Goal: Information Seeking & Learning: Find specific fact

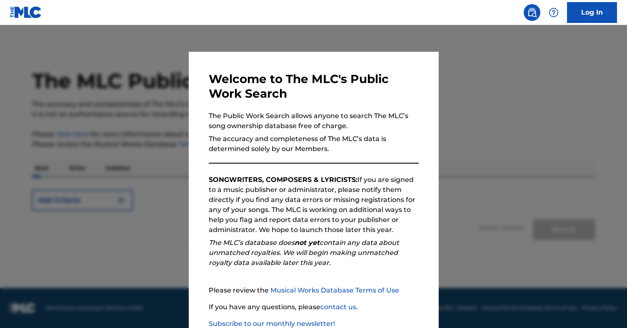
scroll to position [54, 0]
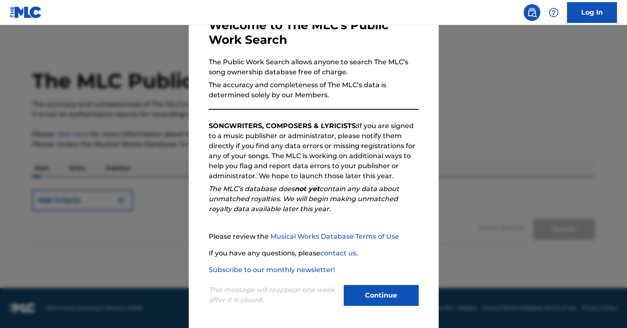
click at [363, 299] on button "Continue" at bounding box center [381, 295] width 75 height 21
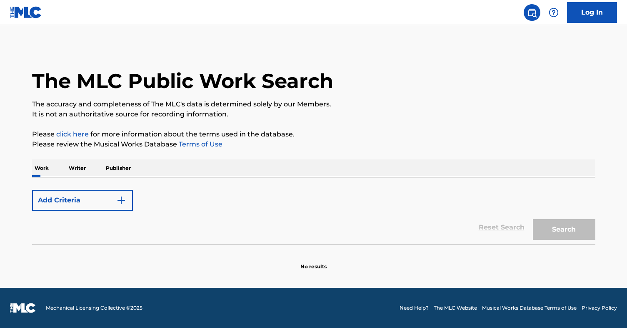
click at [91, 205] on button "Add Criteria" at bounding box center [82, 200] width 101 height 21
click at [40, 168] on p "Work" at bounding box center [41, 168] width 19 height 18
click at [98, 205] on button "Add Criteria" at bounding box center [82, 200] width 101 height 21
click at [59, 175] on div "Work Writer Publisher" at bounding box center [313, 168] width 563 height 18
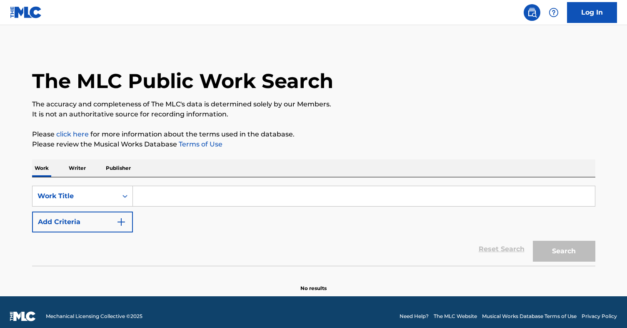
click at [156, 202] on input "Search Form" at bounding box center [364, 196] width 462 height 20
paste input "blue"
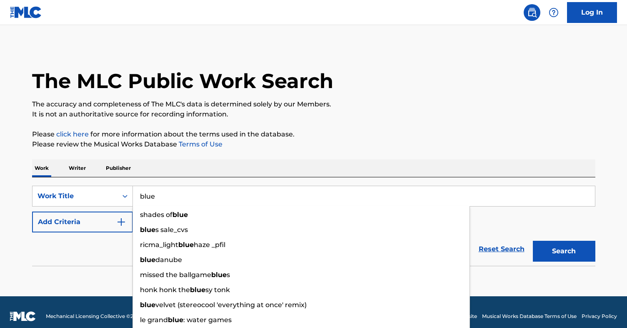
type input "blue"
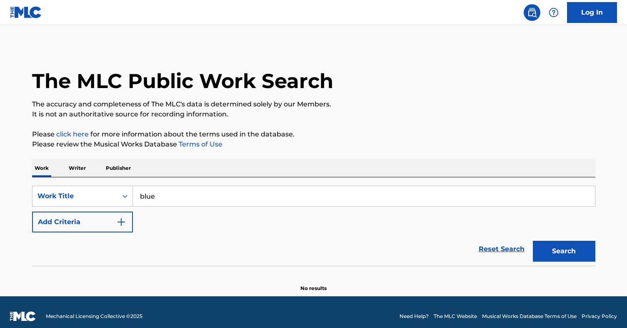
click at [58, 226] on button "Add Criteria" at bounding box center [82, 221] width 101 height 21
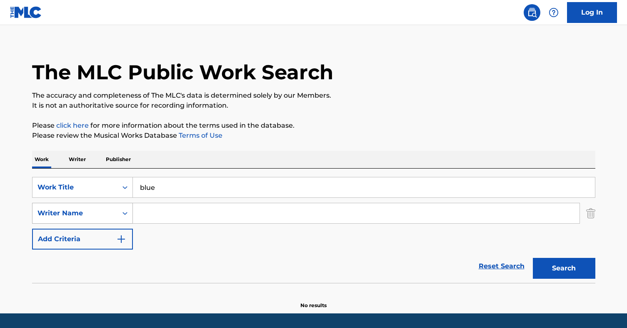
click at [112, 220] on div "Writer Name" at bounding box center [75, 213] width 85 height 16
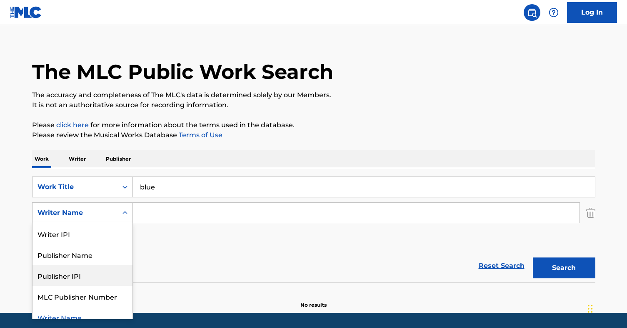
scroll to position [9, 0]
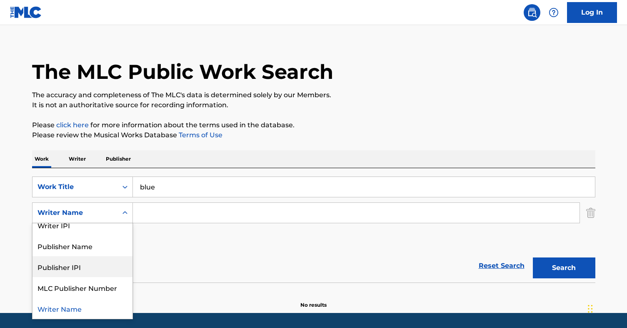
click at [192, 210] on input "Search Form" at bounding box center [356, 213] width 447 height 20
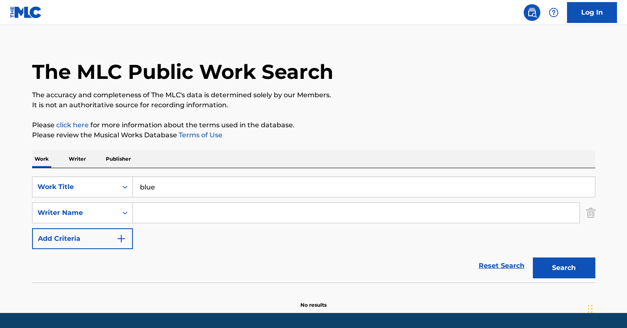
click at [275, 210] on input "Search Form" at bounding box center [356, 213] width 447 height 20
paste input "blue"
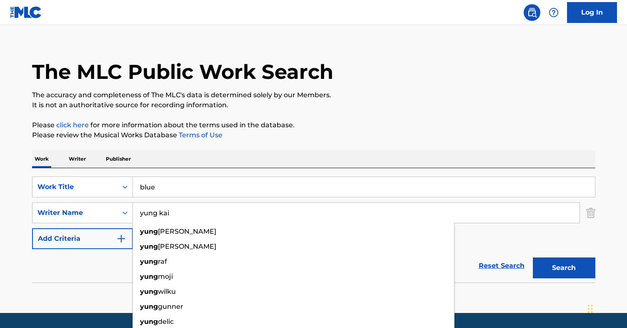
type input "yung kai"
click at [533, 257] on button "Search" at bounding box center [564, 267] width 63 height 21
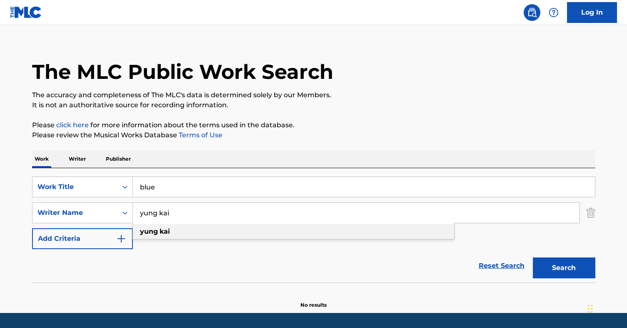
click at [289, 230] on div "yung kai" at bounding box center [293, 231] width 321 height 15
click at [561, 265] on button "Search" at bounding box center [564, 267] width 63 height 21
click at [175, 190] on input "blue" at bounding box center [364, 187] width 462 height 20
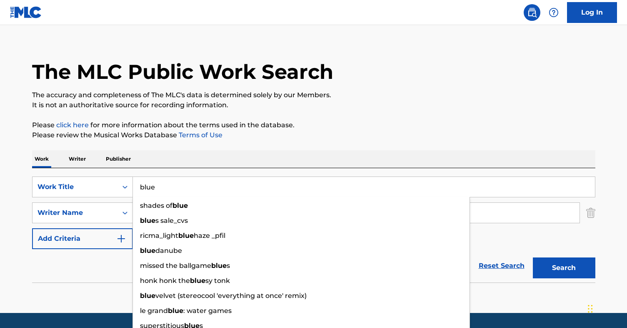
click at [590, 210] on img "Search Form" at bounding box center [590, 212] width 9 height 21
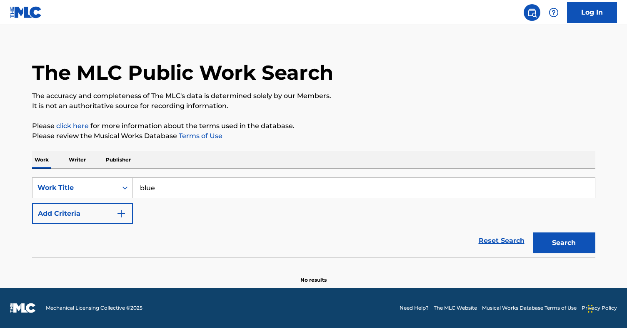
scroll to position [8, 0]
click at [38, 217] on button "Add Criteria" at bounding box center [82, 213] width 101 height 21
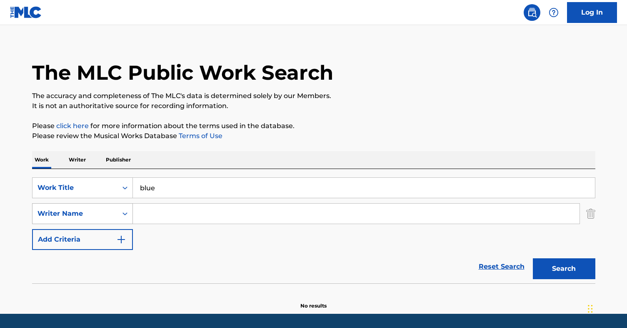
scroll to position [9, 0]
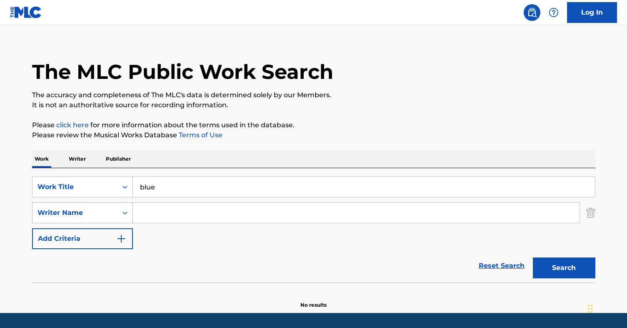
click at [98, 217] on div "Writer Name" at bounding box center [75, 213] width 75 height 10
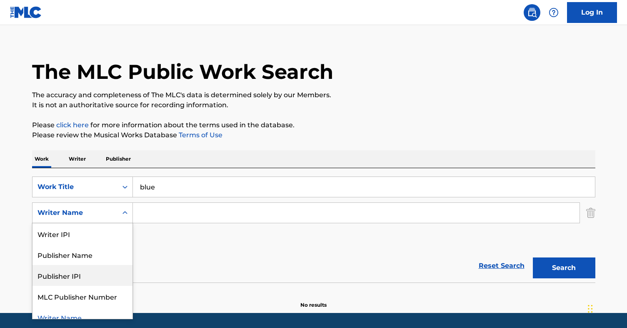
scroll to position [9, 0]
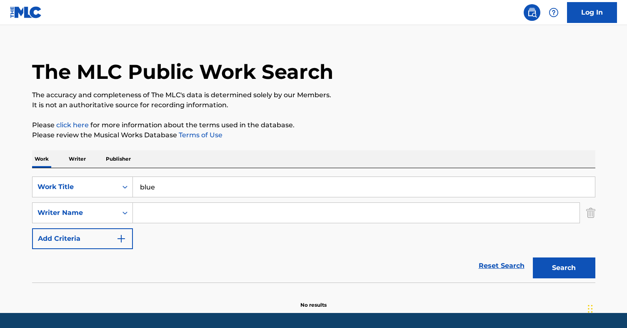
click at [188, 199] on div "SearchWithCriteria86b1eb17-1cfe-45ab-85d7-2df8e5fd7c65 Work Title blue SearchWi…" at bounding box center [313, 212] width 563 height 73
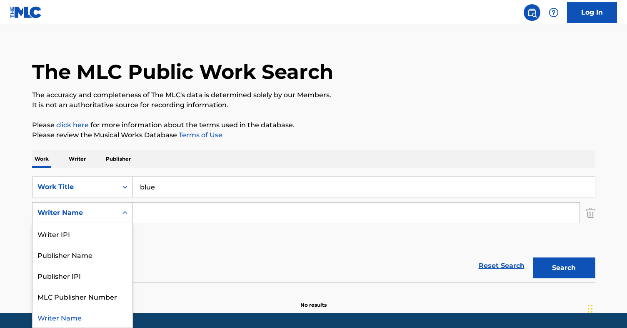
click at [104, 207] on div "Writer Name" at bounding box center [75, 213] width 85 height 16
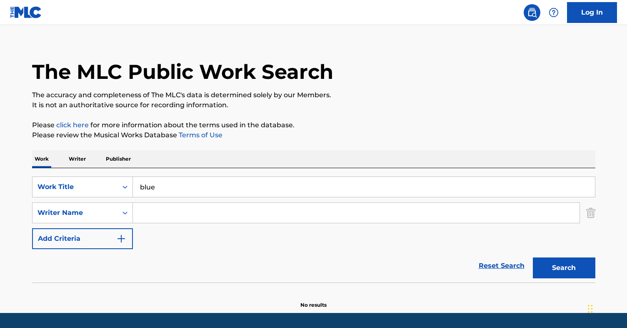
click at [202, 213] on input "Search Form" at bounding box center [356, 213] width 447 height 20
type input "y"
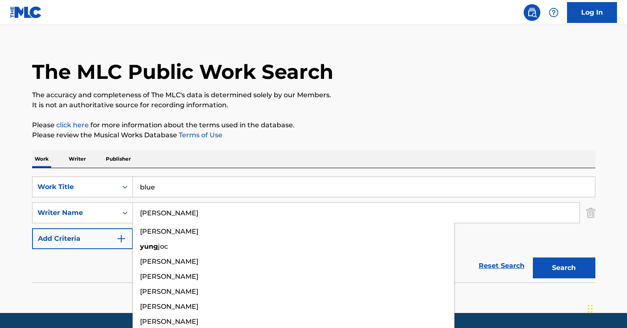
click at [533, 257] on button "Search" at bounding box center [564, 267] width 63 height 21
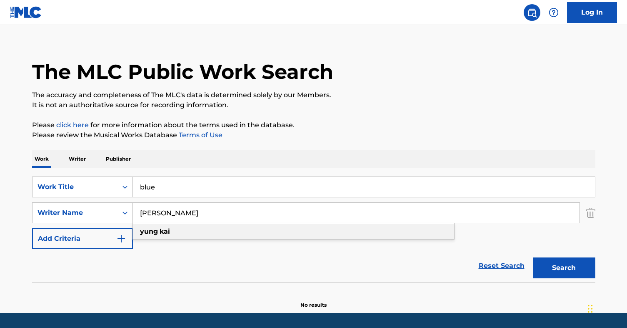
click at [219, 228] on div "yung kai" at bounding box center [293, 231] width 321 height 15
type input "yung kai"
click at [200, 215] on input "yung kai" at bounding box center [356, 213] width 447 height 20
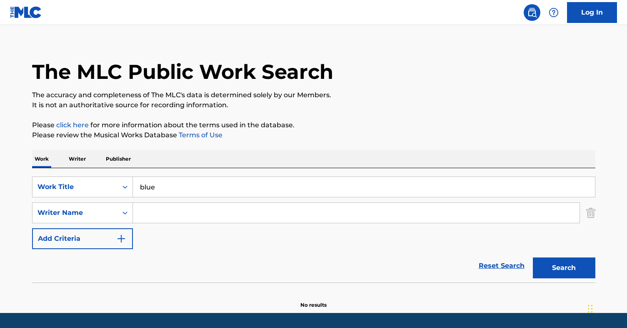
click at [71, 150] on p "Writer" at bounding box center [77, 159] width 22 height 18
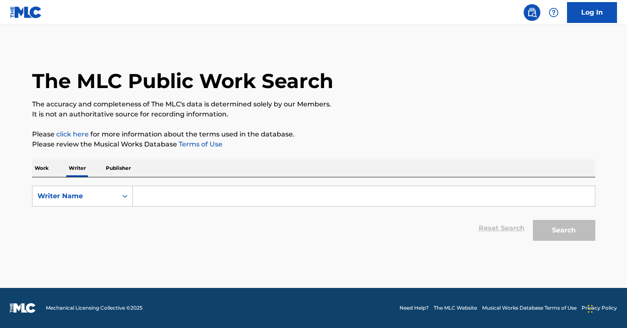
click at [188, 205] on input "Search Form" at bounding box center [364, 196] width 462 height 20
paste input "yung kai"
type input "yung kai"
click at [533, 220] on button "Search" at bounding box center [564, 230] width 63 height 21
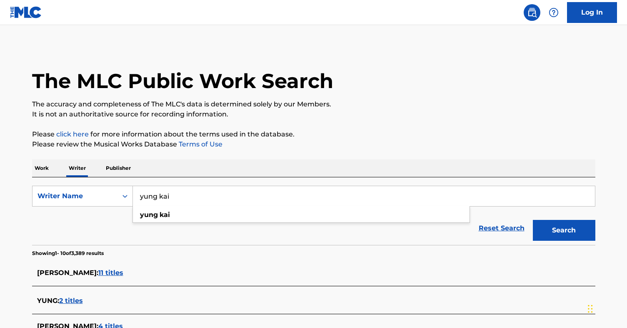
click at [168, 138] on p "Please click here for more information about the terms used in the database." at bounding box center [313, 134] width 563 height 10
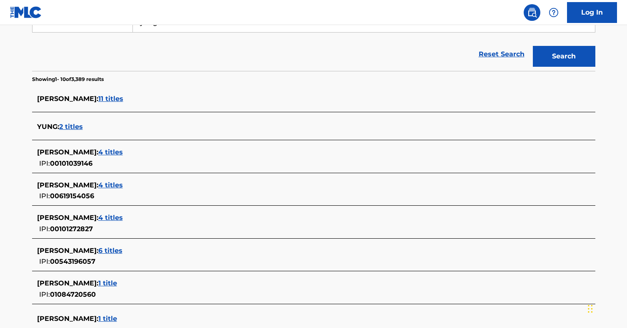
scroll to position [330, 0]
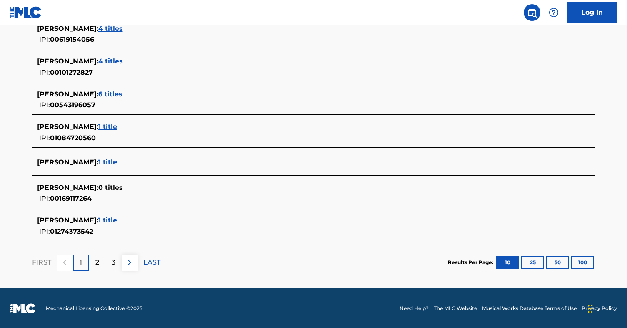
click at [93, 161] on div "YUNG KAI : 1 title" at bounding box center [303, 162] width 532 height 10
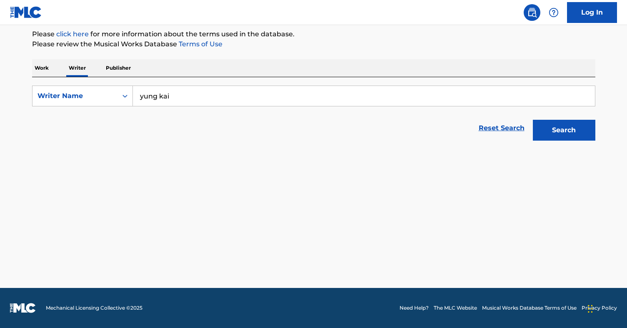
scroll to position [100, 0]
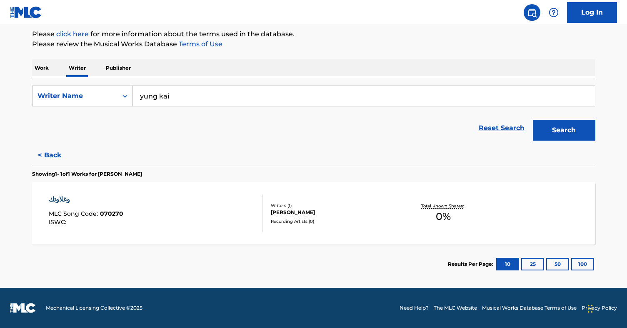
click at [183, 208] on div "وغلاوتك MLC Song Code : 070270 ISWC :" at bounding box center [156, 213] width 214 height 38
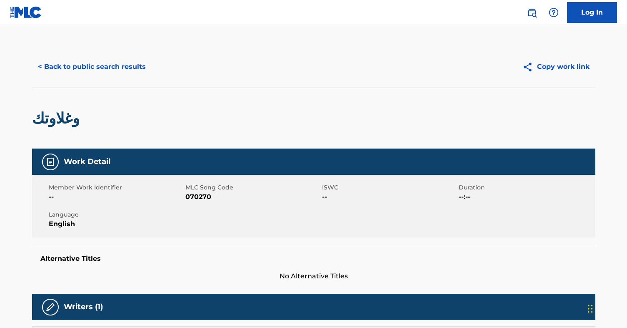
click at [90, 71] on button "< Back to public search results" at bounding box center [92, 66] width 120 height 21
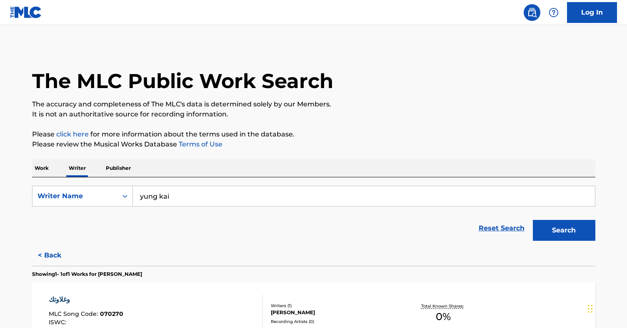
click at [37, 170] on p "Work" at bounding box center [41, 168] width 19 height 18
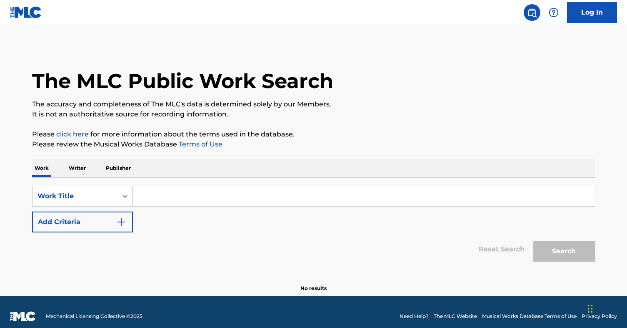
click at [165, 206] on div "SearchWithCriteria86b1eb17-1cfe-45ab-85d7-2df8e5fd7c65 Work Title Add Criteria" at bounding box center [313, 208] width 563 height 47
click at [159, 198] on input "Search Form" at bounding box center [364, 196] width 462 height 20
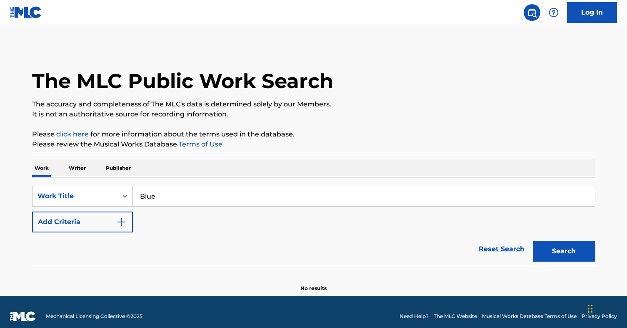
type input "Blue"
click at [533, 240] on button "Search" at bounding box center [564, 250] width 63 height 21
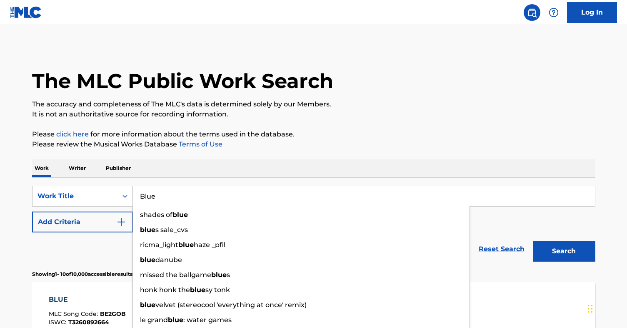
click at [175, 105] on p "The accuracy and completeness of The MLC's data is determined solely by our Mem…" at bounding box center [313, 104] width 563 height 10
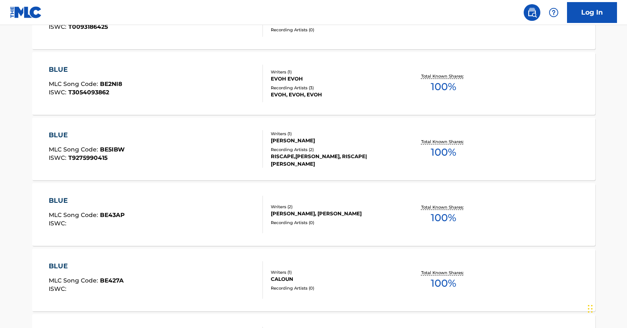
scroll to position [693, 0]
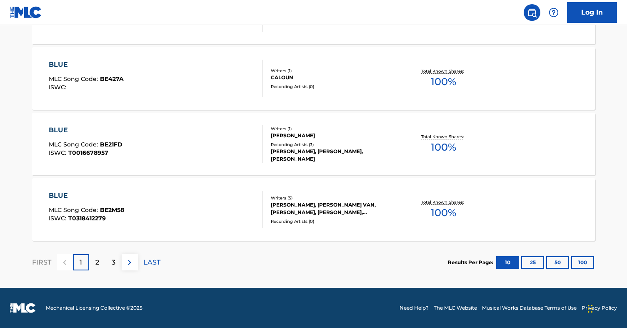
click at [90, 261] on div "2" at bounding box center [97, 262] width 16 height 16
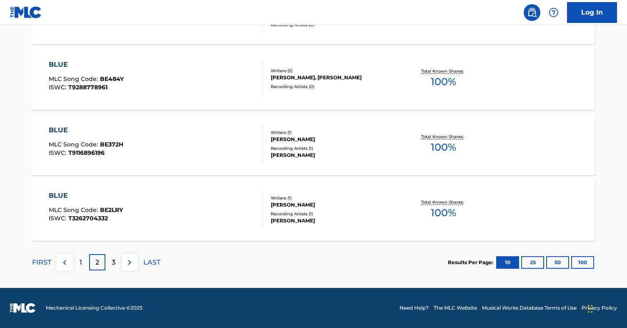
click at [112, 266] on p "3" at bounding box center [114, 262] width 4 height 10
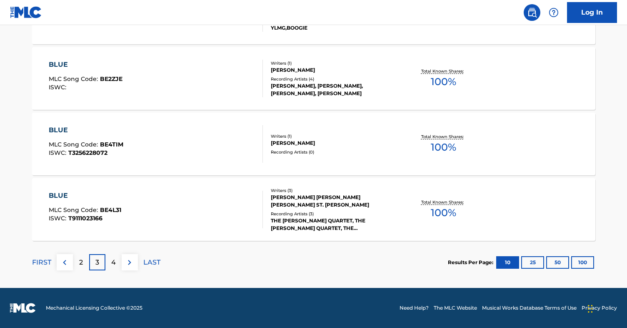
click at [106, 258] on div "4" at bounding box center [113, 262] width 16 height 16
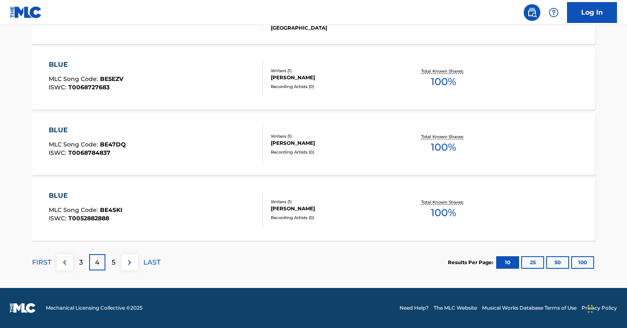
click at [583, 269] on div "Results Per Page: 10 25 50 100" at bounding box center [522, 262] width 148 height 39
click at [581, 260] on button "100" at bounding box center [582, 262] width 23 height 13
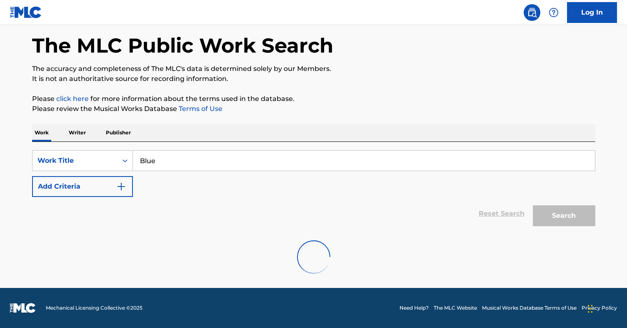
click at [103, 187] on button "Add Criteria" at bounding box center [82, 186] width 101 height 21
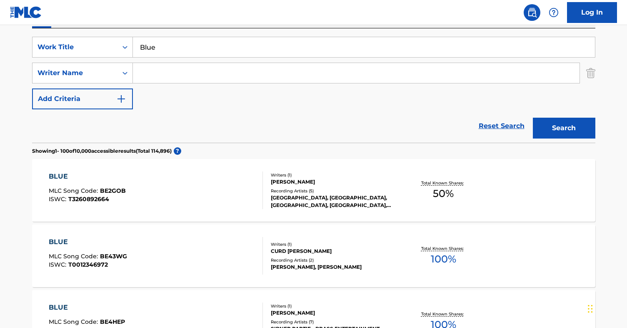
scroll to position [216, 0]
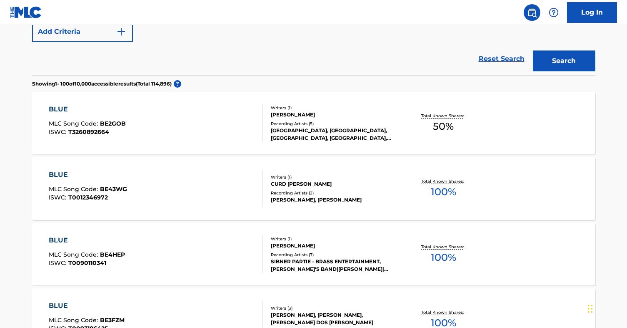
click at [214, 193] on div "BLUE MLC Song Code : BE43WG ISWC : T0012346972" at bounding box center [156, 189] width 214 height 38
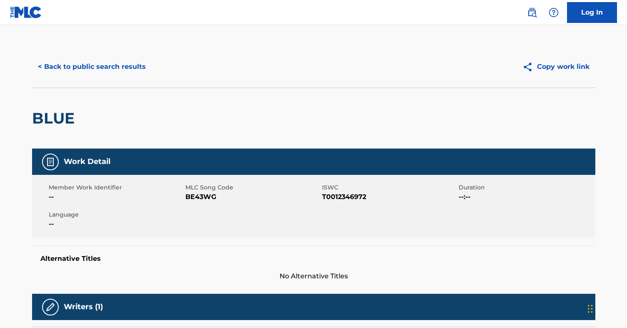
click at [128, 56] on div "< Back to public search results Copy work link" at bounding box center [313, 67] width 563 height 42
click at [128, 63] on button "< Back to public search results" at bounding box center [92, 66] width 120 height 21
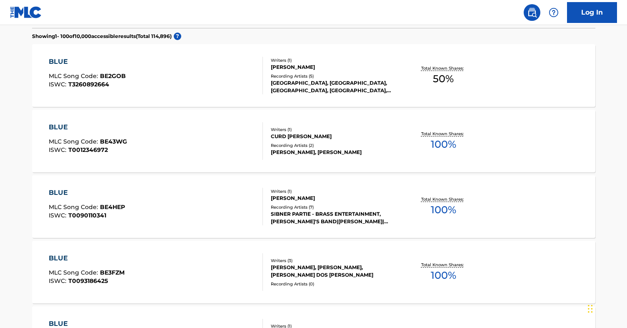
click at [211, 142] on div "BLUE MLC Song Code : BE43WG ISWC : T0012346972" at bounding box center [156, 141] width 214 height 38
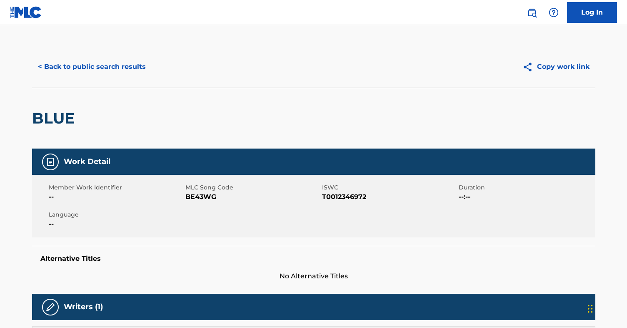
click at [117, 69] on button "< Back to public search results" at bounding box center [92, 66] width 120 height 21
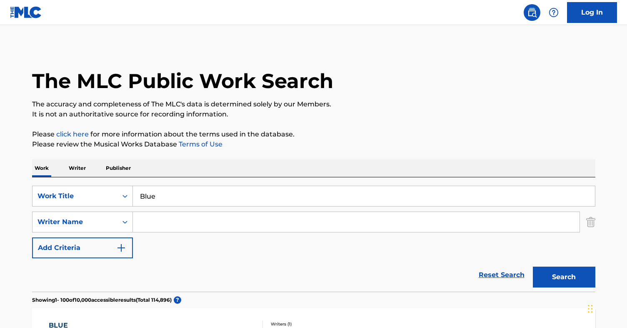
click at [210, 173] on div "Work Writer Publisher" at bounding box center [313, 168] width 563 height 18
click at [160, 203] on input "Blue" at bounding box center [364, 196] width 462 height 20
click at [81, 164] on p "Writer" at bounding box center [77, 168] width 22 height 18
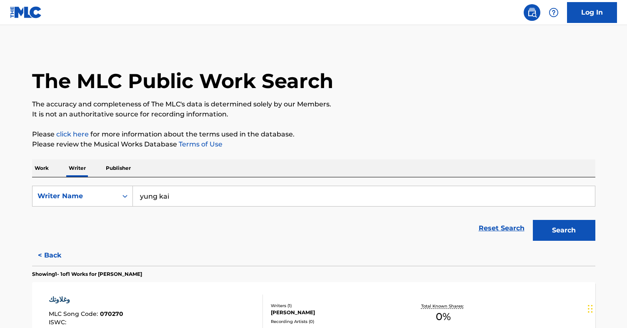
click at [159, 198] on input "yung kai" at bounding box center [364, 196] width 462 height 20
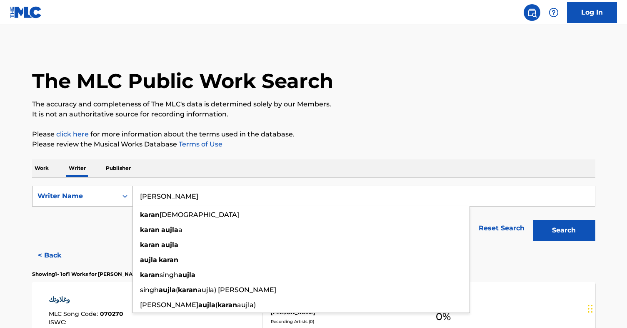
type input "Karan Aujla"
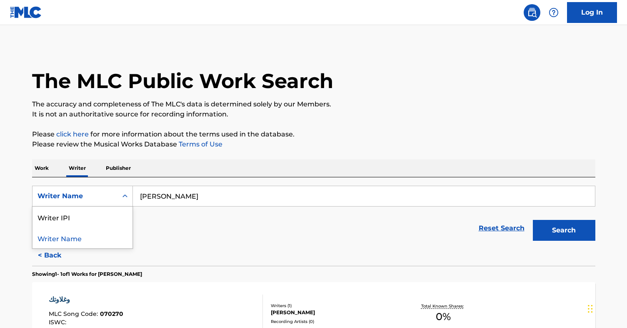
click at [68, 205] on div "Writer Name" at bounding box center [82, 195] width 101 height 21
click at [194, 231] on div "Reset Search Search" at bounding box center [313, 227] width 563 height 33
click at [558, 228] on button "Search" at bounding box center [564, 230] width 63 height 21
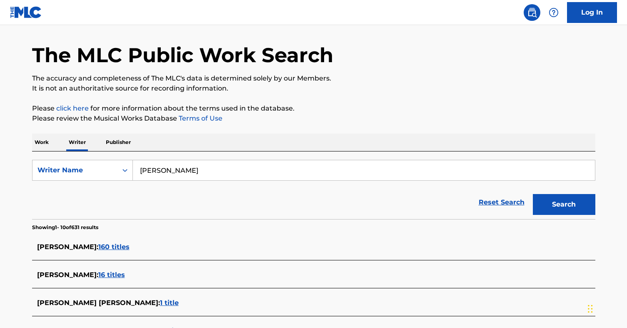
scroll to position [77, 0]
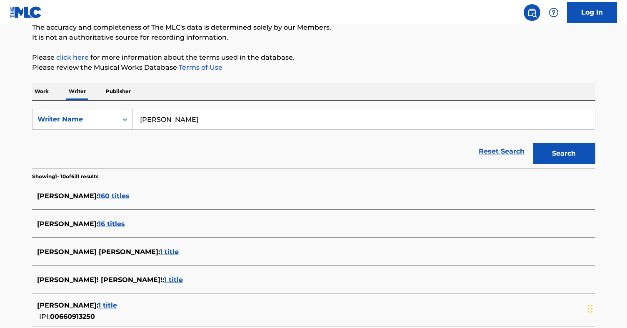
click at [101, 197] on span "160 titles" at bounding box center [113, 196] width 31 height 8
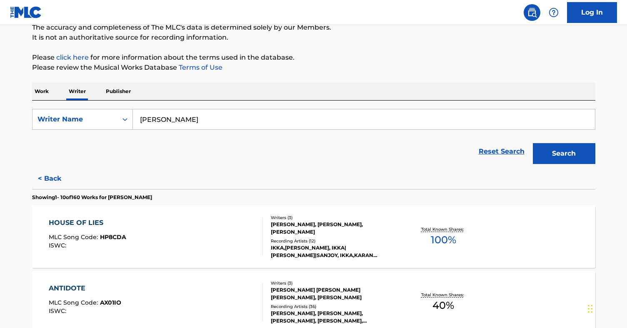
scroll to position [107, 0]
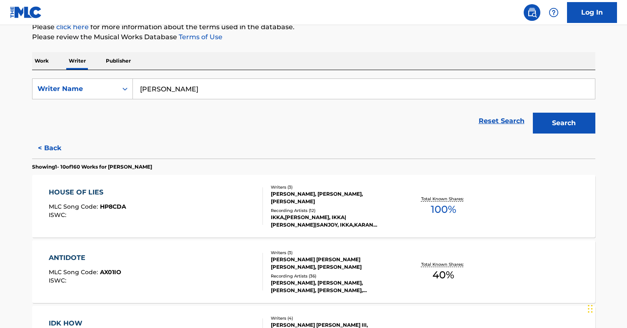
click at [167, 204] on div "HOUSE OF LIES MLC Song Code : HP8CDA ISWC :" at bounding box center [156, 206] width 214 height 38
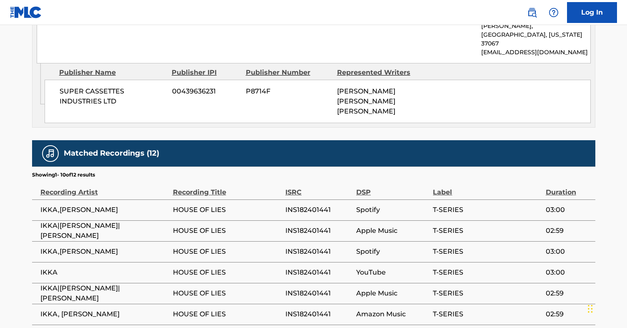
scroll to position [617, 0]
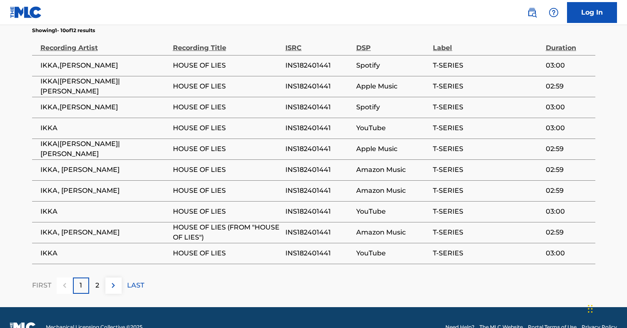
click at [97, 280] on p "2" at bounding box center [97, 285] width 4 height 10
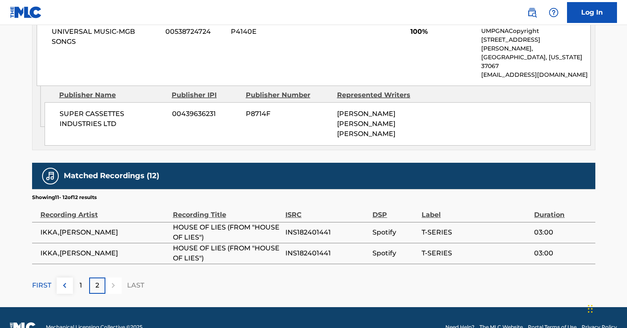
scroll to position [0, 0]
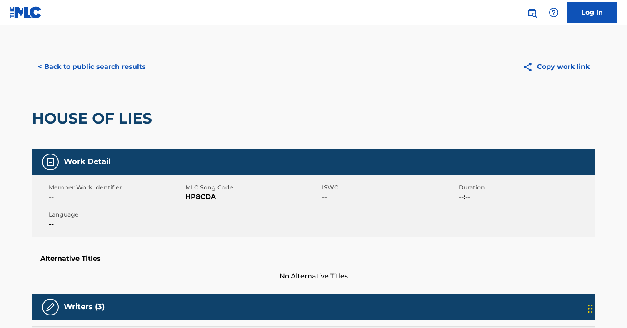
click at [118, 63] on button "< Back to public search results" at bounding box center [92, 66] width 120 height 21
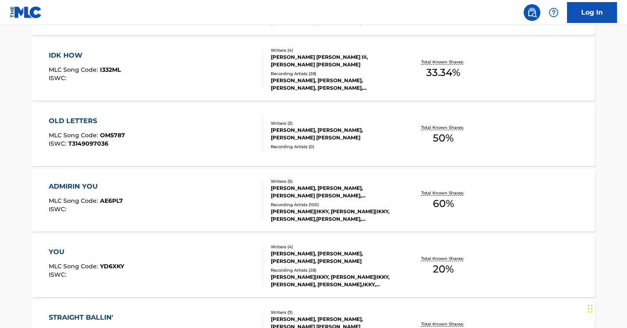
scroll to position [392, 0]
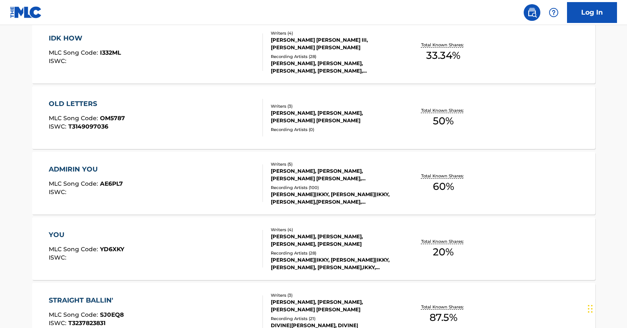
click at [153, 175] on div "ADMIRIN YOU MLC Song Code : AE6PL7 ISWC :" at bounding box center [156, 183] width 214 height 38
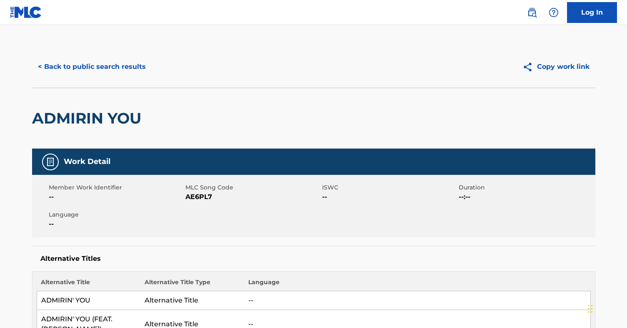
click at [82, 73] on button "< Back to public search results" at bounding box center [92, 66] width 120 height 21
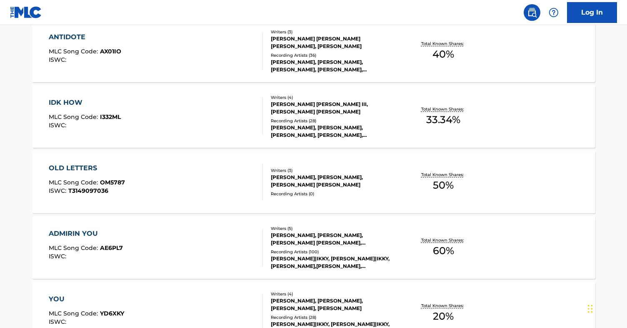
scroll to position [373, 0]
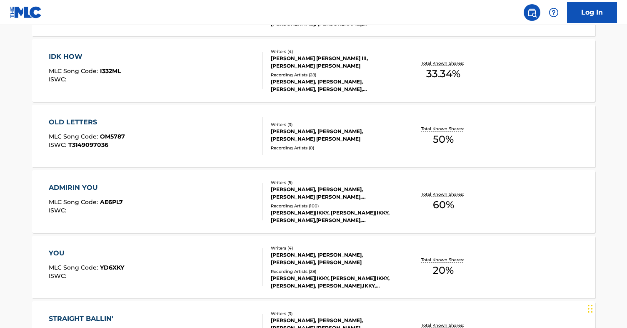
click at [159, 202] on div "ADMIRIN YOU MLC Song Code : AE6PL7 ISWC :" at bounding box center [156, 202] width 214 height 38
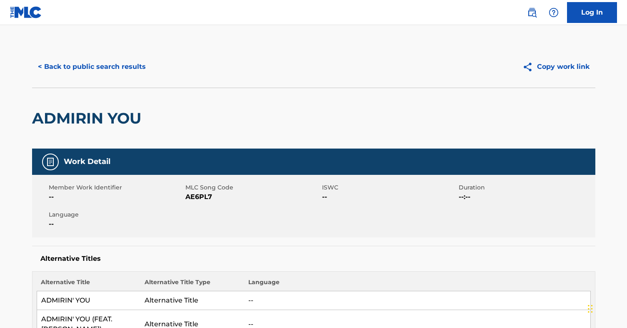
click at [112, 53] on div "< Back to public search results Copy work link" at bounding box center [313, 67] width 563 height 42
click at [112, 63] on button "< Back to public search results" at bounding box center [92, 66] width 120 height 21
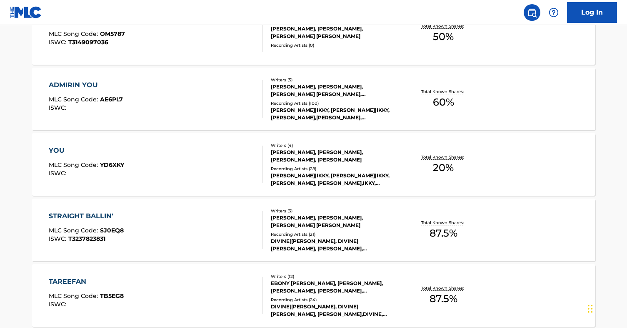
scroll to position [592, 0]
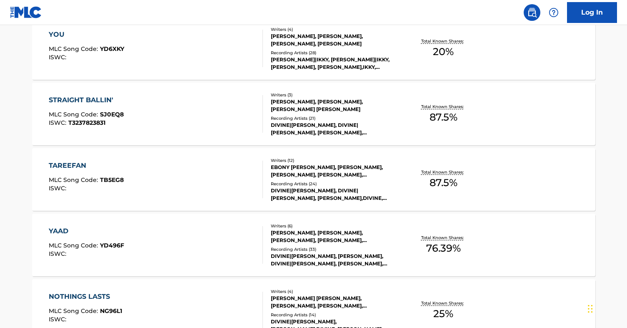
click at [165, 125] on div "STRAIGHT BALLIN' MLC Song Code : SJ0EQ8 ISWC : T3237823831" at bounding box center [156, 114] width 214 height 38
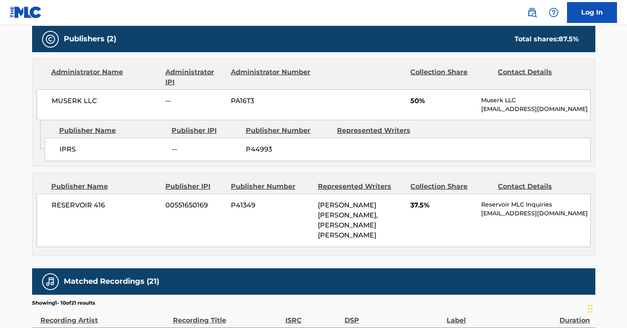
scroll to position [613, 0]
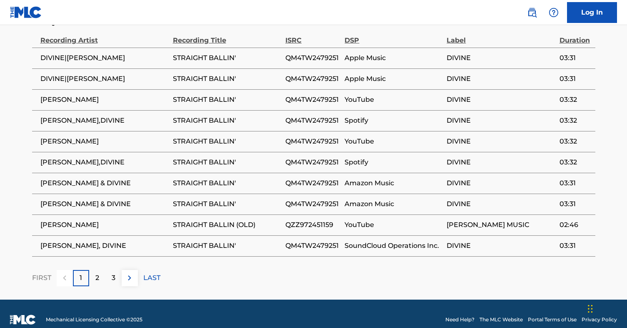
click at [97, 273] on p "2" at bounding box center [97, 278] width 4 height 10
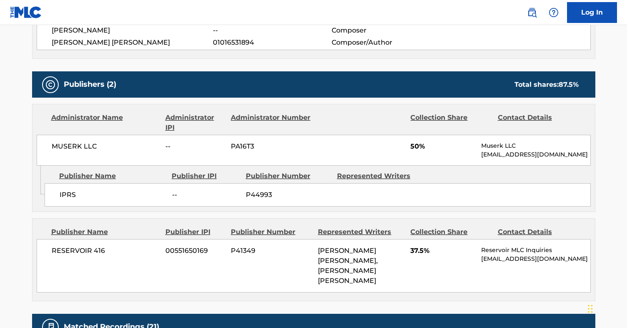
scroll to position [338, 0]
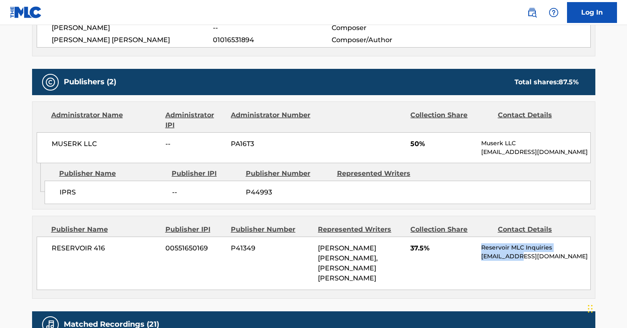
drag, startPoint x: 480, startPoint y: 246, endPoint x: 521, endPoint y: 258, distance: 41.7
click at [521, 258] on div "RESERVOIR 416 00551650169 P41349 VIVIAN WILSON FERNANDES, VIVIAN WILSON FERNAND…" at bounding box center [314, 262] width 554 height 53
click at [505, 258] on p "MLC@reservoir-media.com" at bounding box center [535, 256] width 109 height 9
click at [503, 257] on p "MLC@reservoir-media.com" at bounding box center [535, 256] width 109 height 9
drag, startPoint x: 475, startPoint y: 247, endPoint x: 510, endPoint y: 245, distance: 34.2
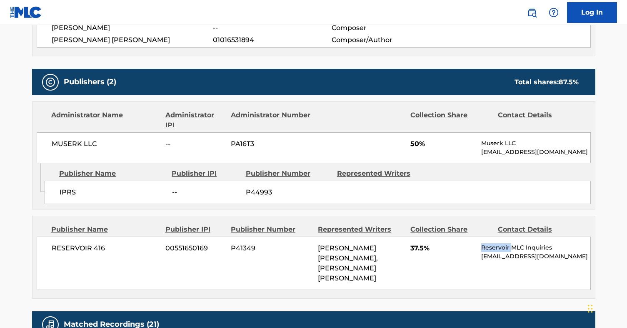
click at [510, 245] on div "RESERVOIR 416 00551650169 P41349 VIVIAN WILSON FERNANDES, VIVIAN WILSON FERNAND…" at bounding box center [314, 262] width 554 height 53
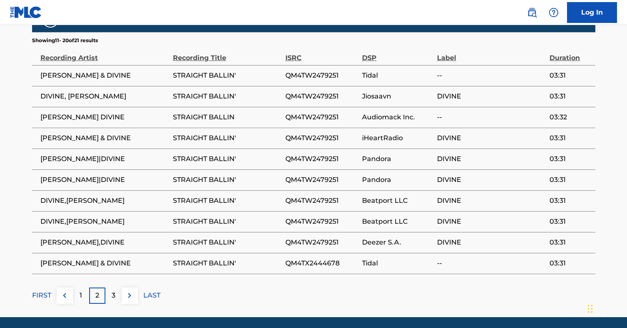
scroll to position [655, 0]
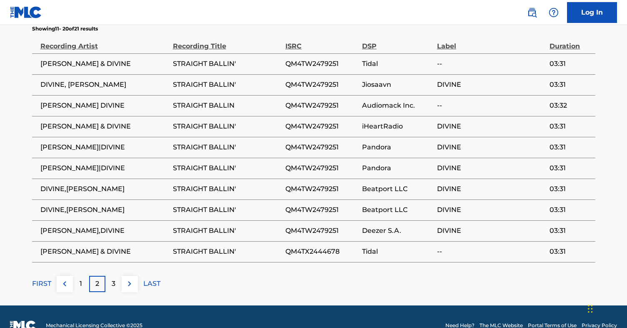
click at [112, 278] on p "3" at bounding box center [114, 283] width 4 height 10
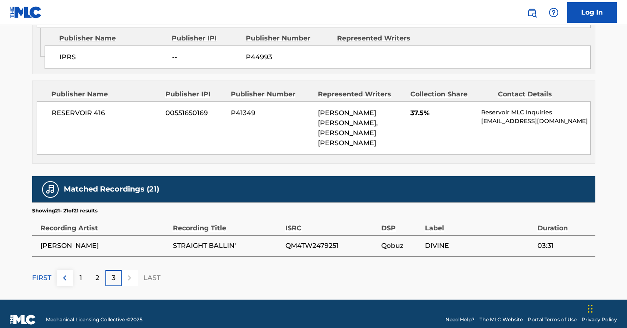
scroll to position [0, 0]
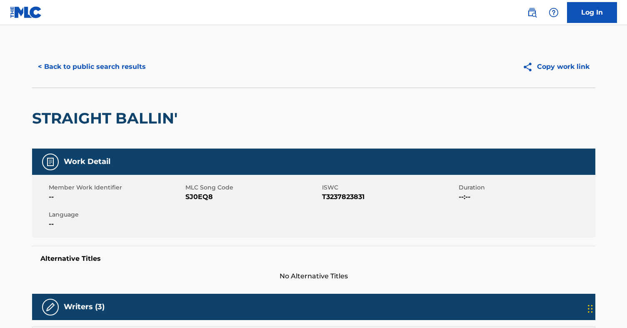
click at [105, 69] on button "< Back to public search results" at bounding box center [92, 66] width 120 height 21
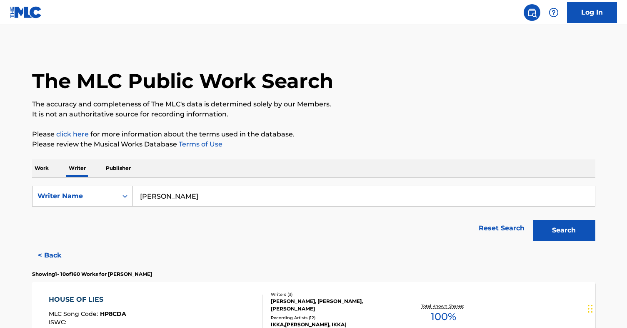
click at [162, 197] on input "Karan Aujla" at bounding box center [364, 196] width 462 height 20
